Goal: Task Accomplishment & Management: Manage account settings

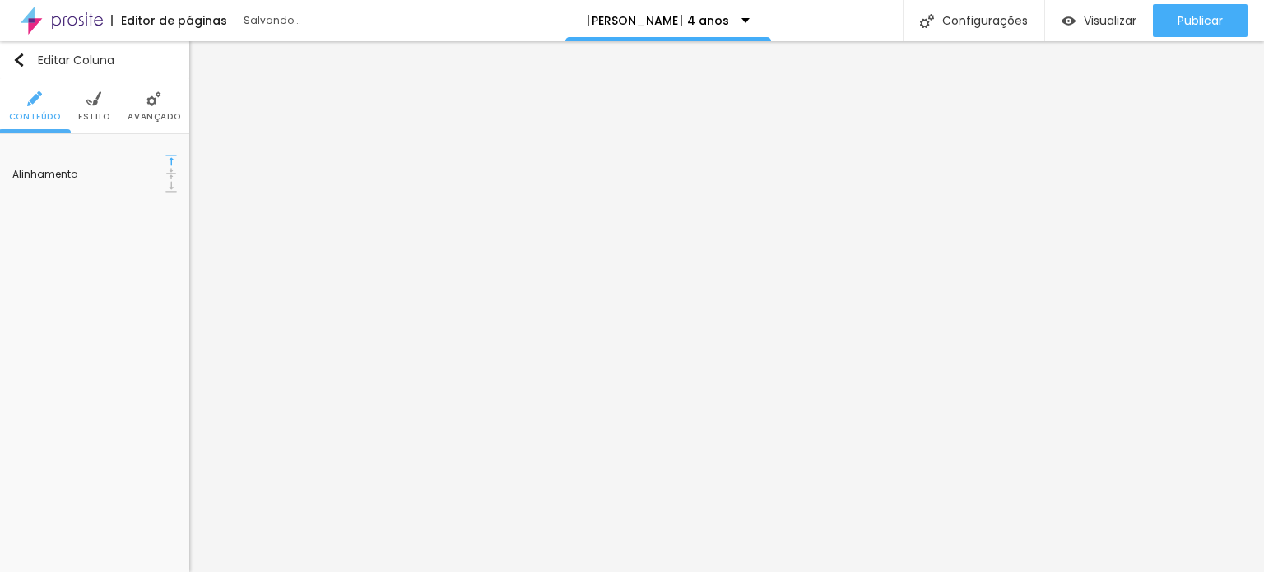
click at [155, 113] on span "Avançado" at bounding box center [154, 117] width 53 height 8
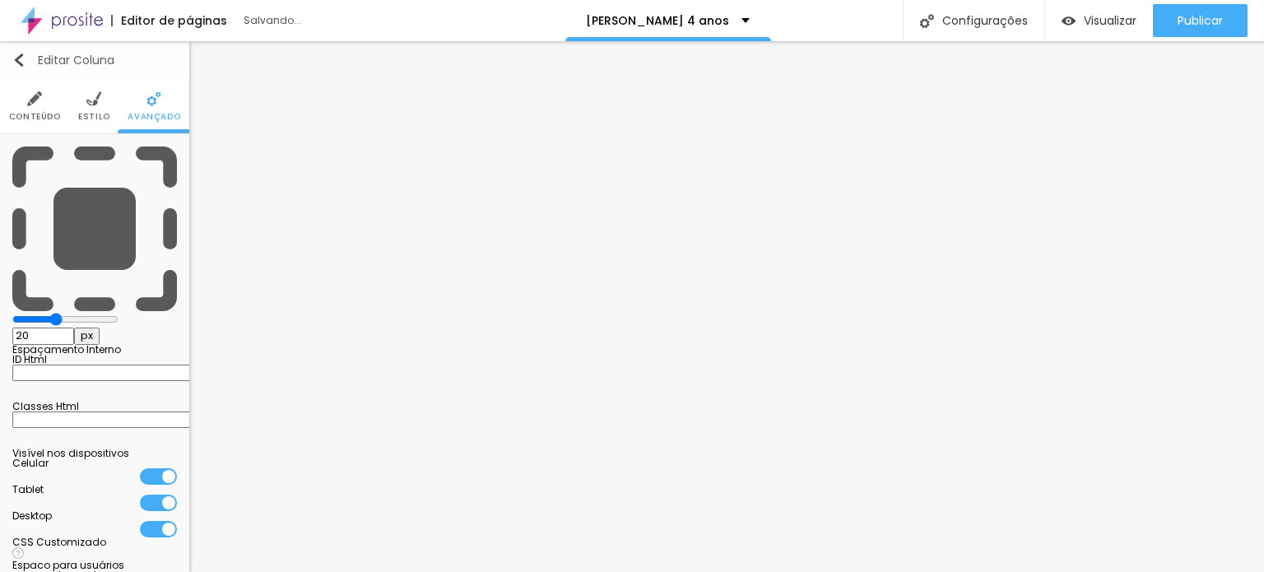
click at [14, 55] on img "button" at bounding box center [18, 59] width 13 height 13
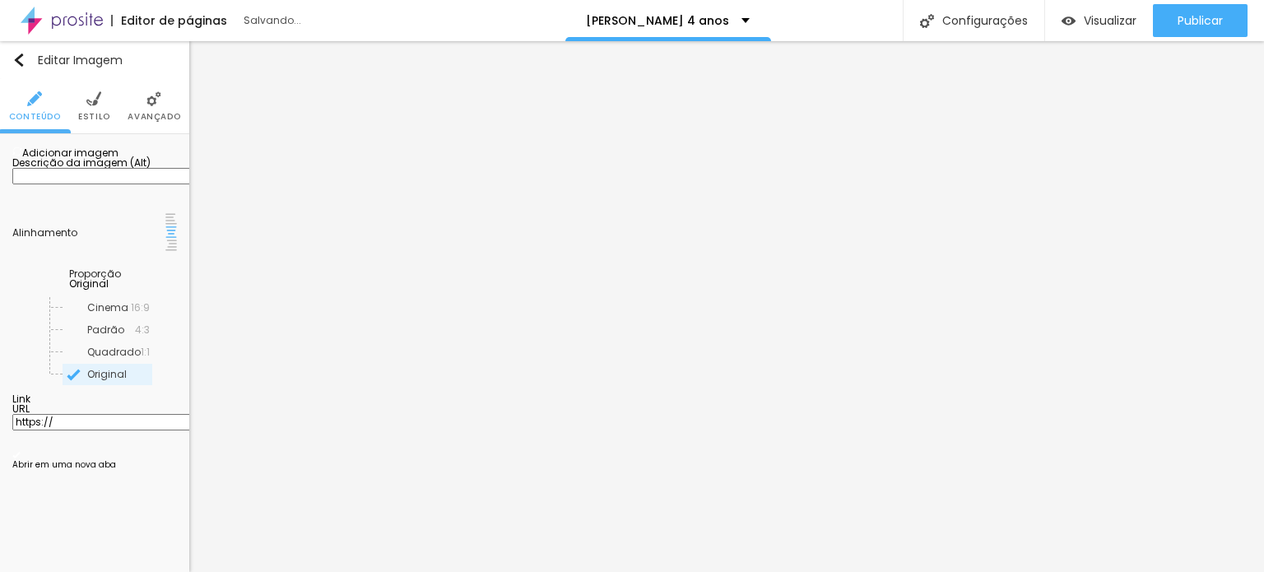
click at [118, 160] on span "Adicionar imagem" at bounding box center [65, 153] width 106 height 14
